Goal: Use online tool/utility: Utilize a website feature to perform a specific function

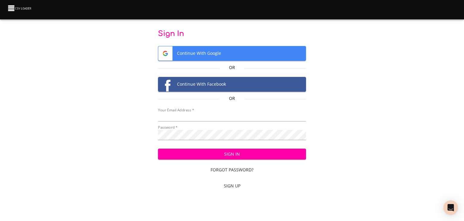
type input "[EMAIL_ADDRESS][DOMAIN_NAME]"
click at [212, 158] on span "Sign In" at bounding box center [232, 154] width 139 height 8
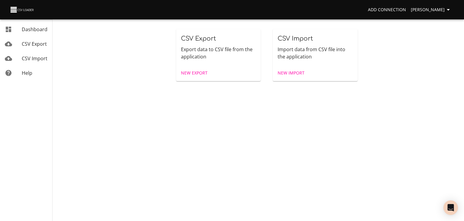
click at [32, 60] on span "CSV Import" at bounding box center [35, 58] width 26 height 7
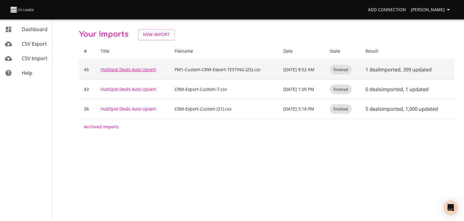
click at [129, 72] on link "HubSpot Deals Auto Upsert" at bounding box center [128, 70] width 55 height 6
